Goal: Task Accomplishment & Management: Manage account settings

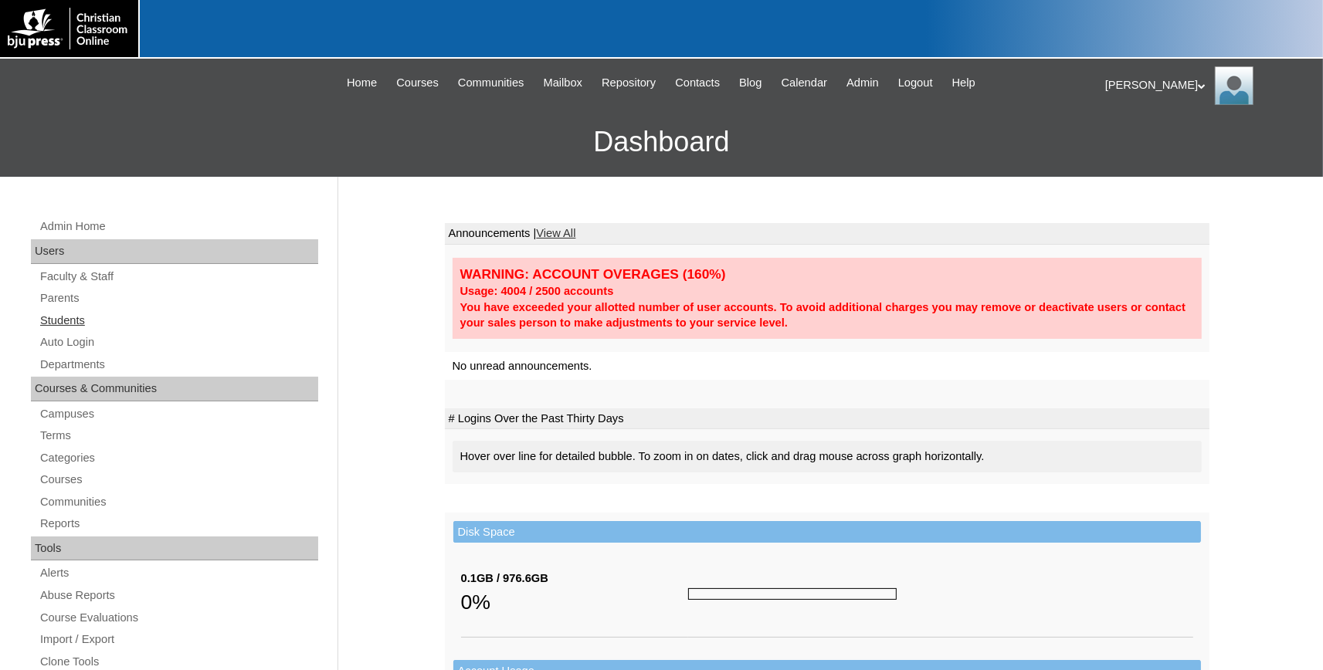
click at [72, 321] on link "Students" at bounding box center [179, 320] width 280 height 19
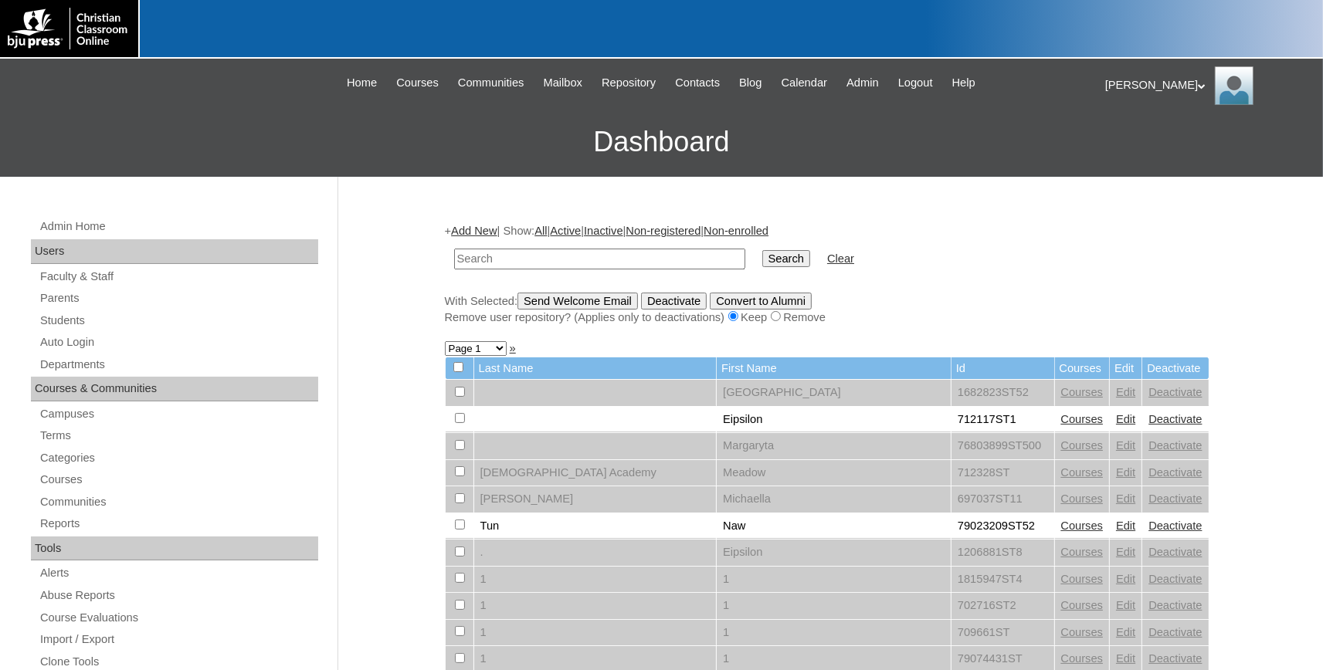
click at [514, 253] on input "text" at bounding box center [599, 259] width 291 height 21
type input "79046410"
click at [767, 251] on input "Search" at bounding box center [786, 258] width 48 height 17
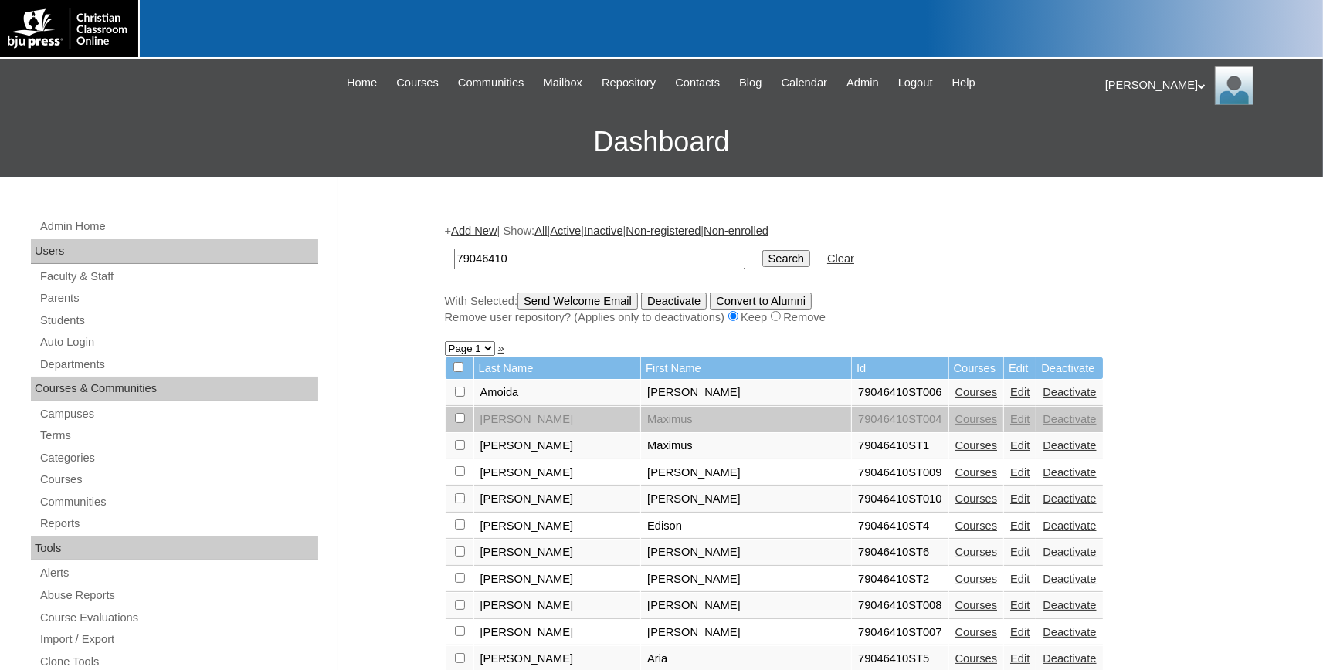
click at [1010, 479] on link "Edit" at bounding box center [1019, 472] width 19 height 12
click at [1010, 505] on link "Edit" at bounding box center [1019, 499] width 19 height 12
click at [1010, 558] on link "Edit" at bounding box center [1019, 552] width 19 height 12
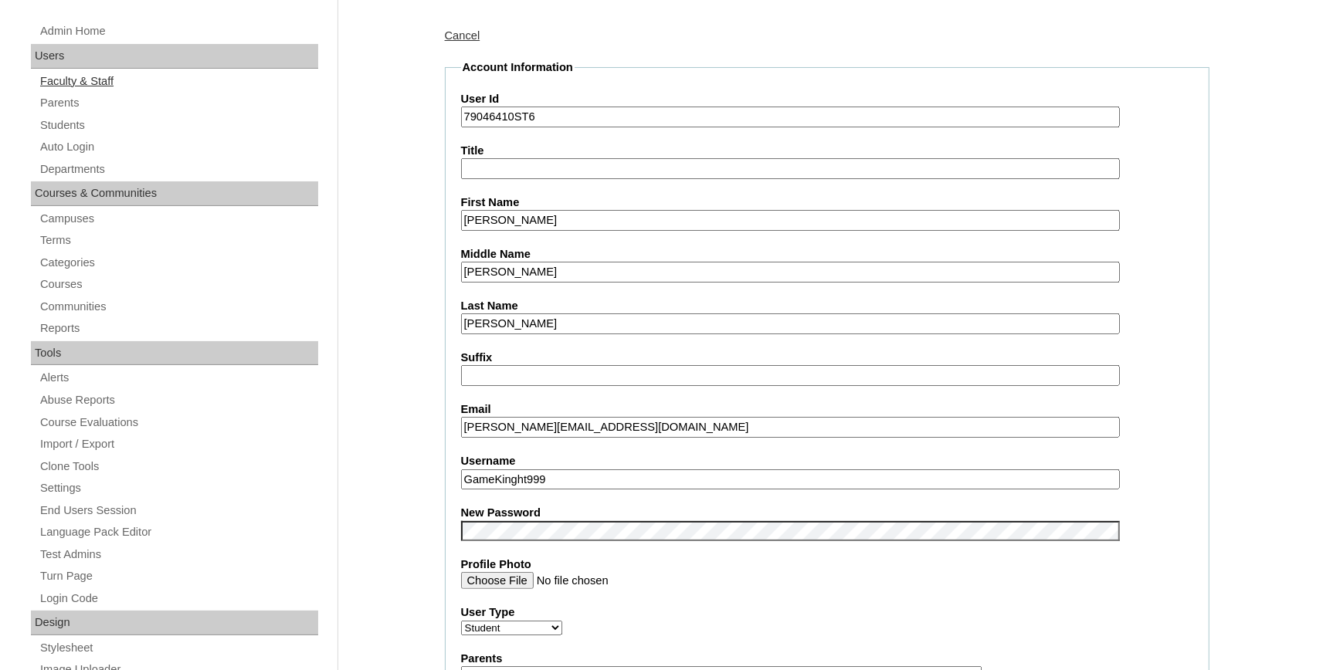
scroll to position [170, 0]
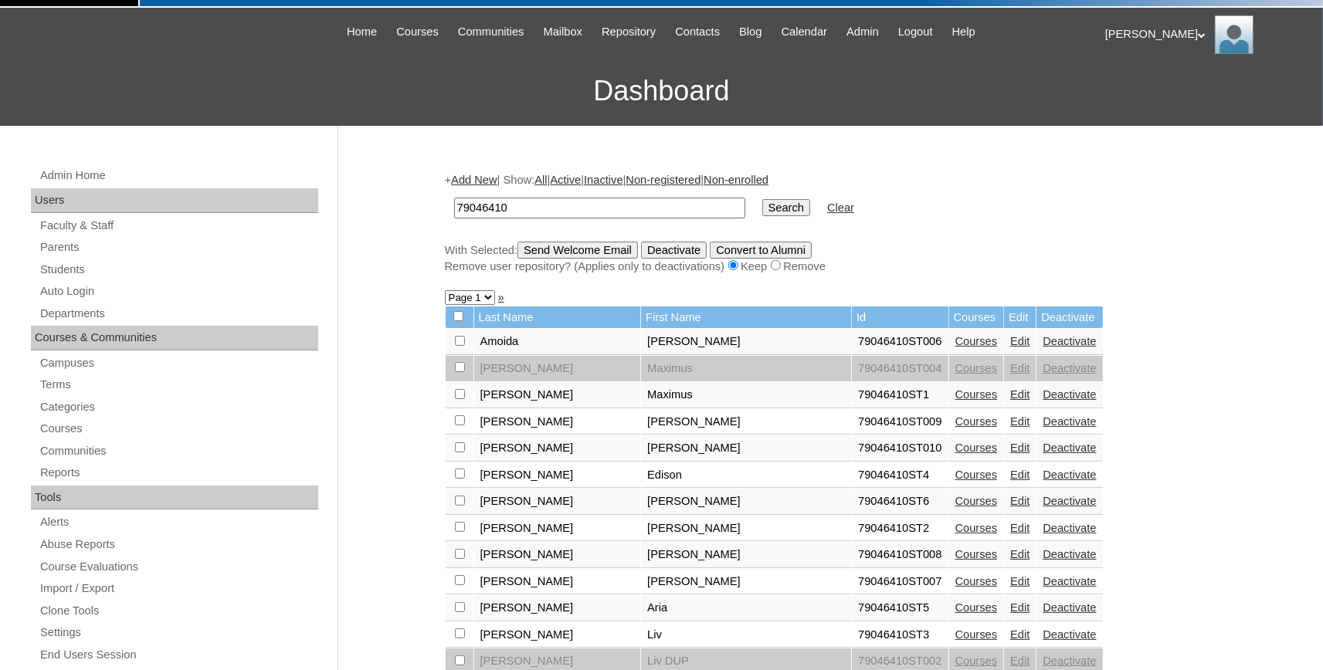
scroll to position [85, 0]
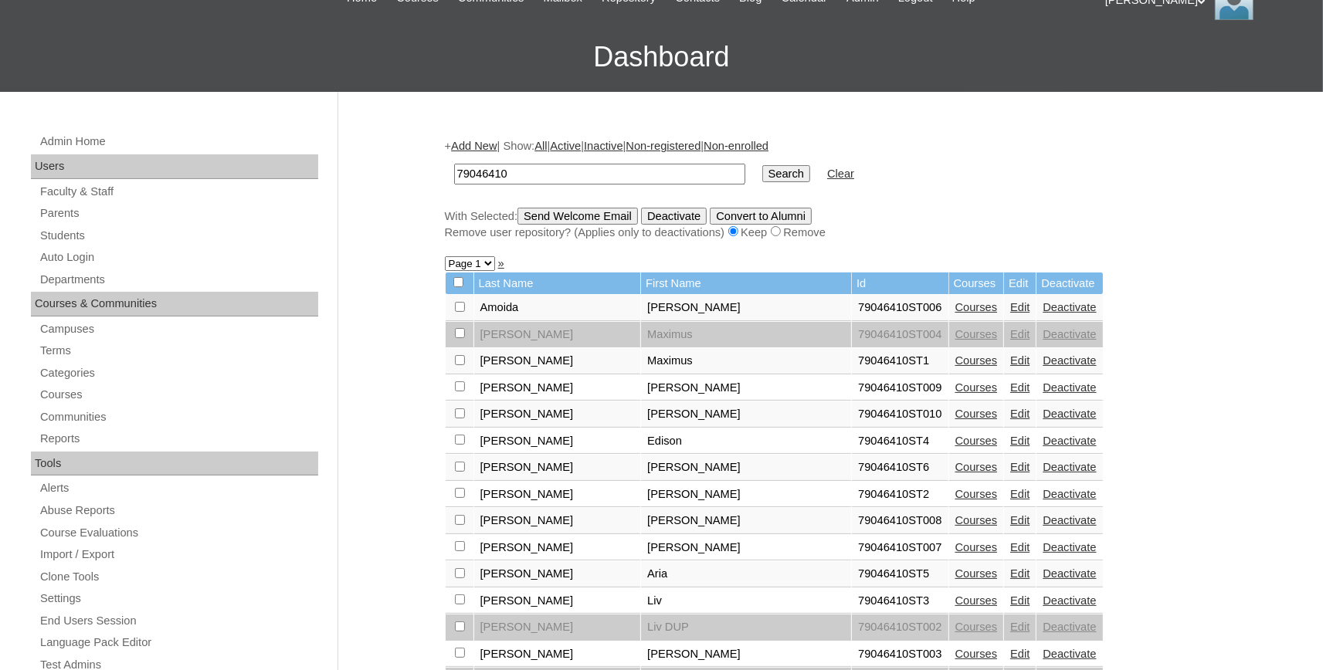
click at [1010, 420] on link "Edit" at bounding box center [1019, 414] width 19 height 12
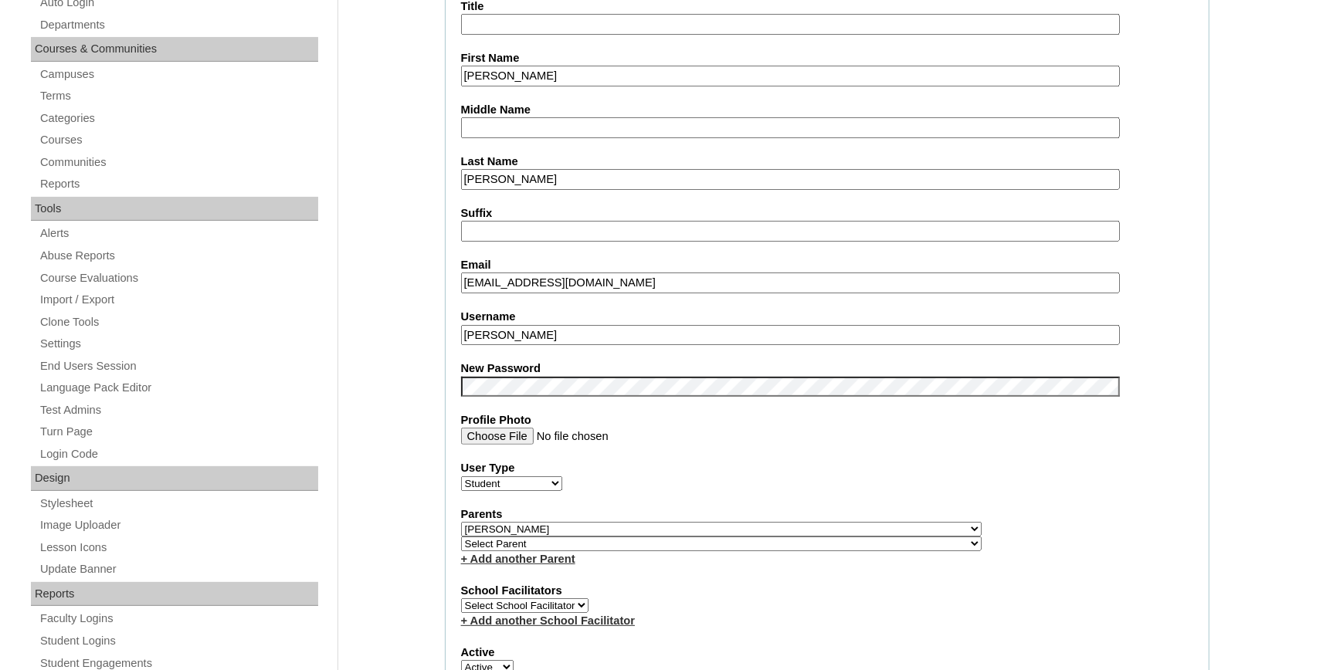
click at [619, 284] on input "[EMAIL_ADDRESS][DOMAIN_NAME]" at bounding box center [790, 283] width 659 height 21
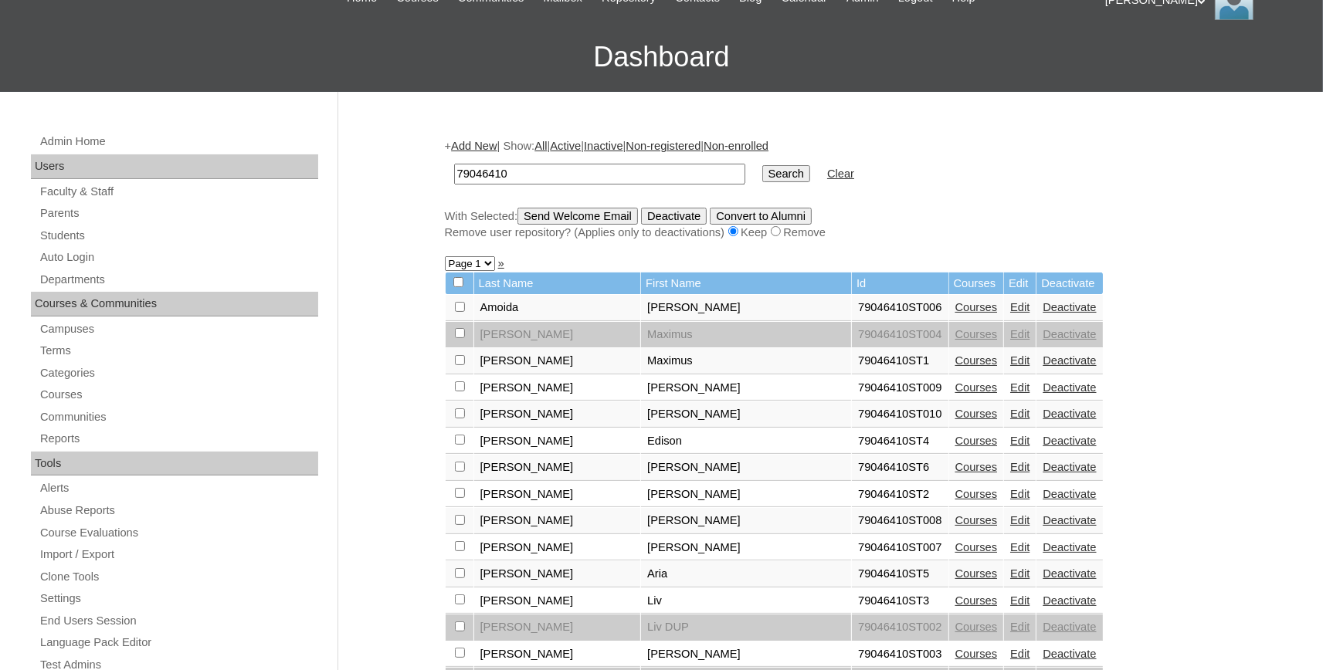
scroll to position [85, 0]
